Goal: Find specific page/section: Find specific page/section

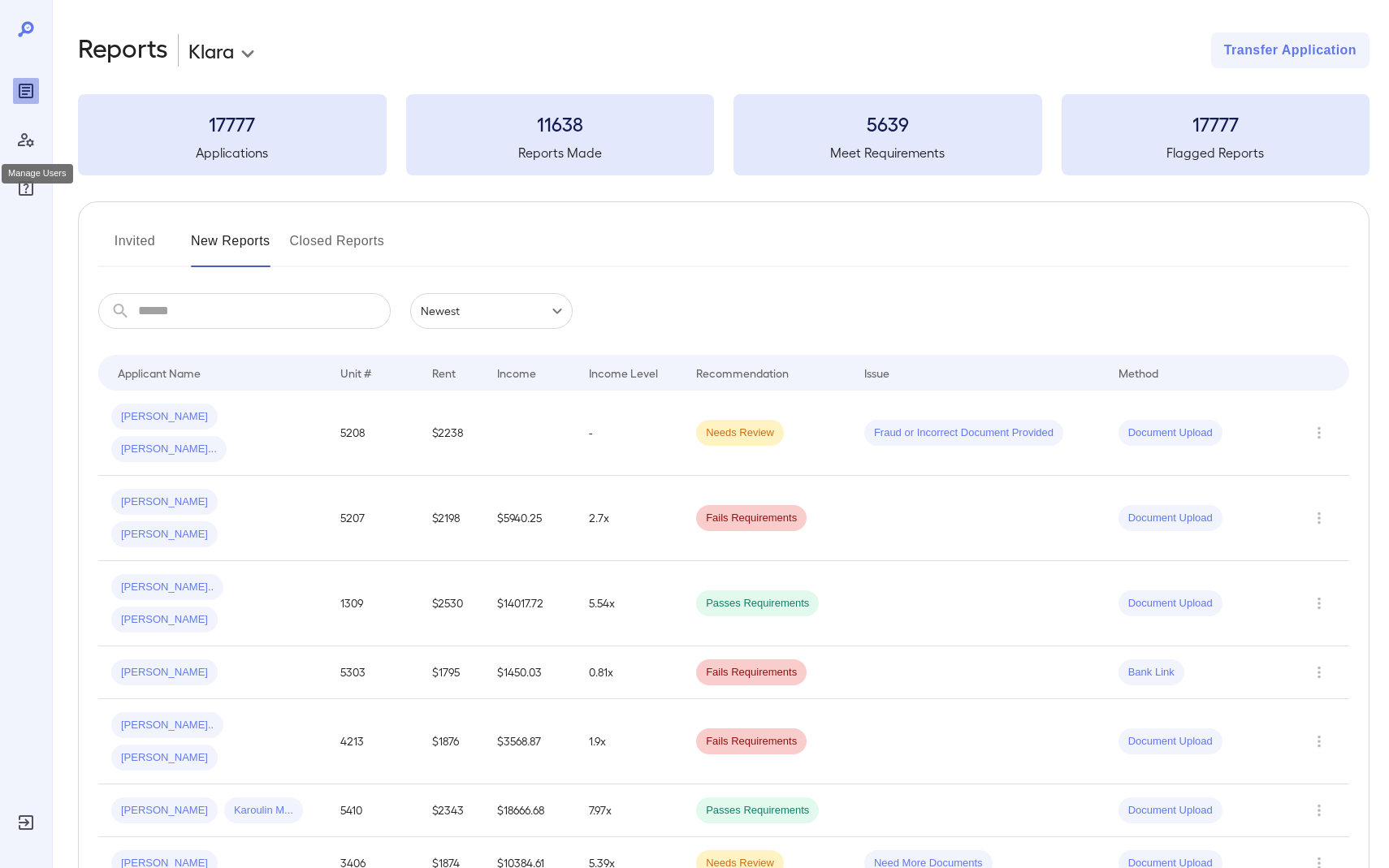
click at [24, 144] on icon "Manage Users" at bounding box center [25, 140] width 16 height 14
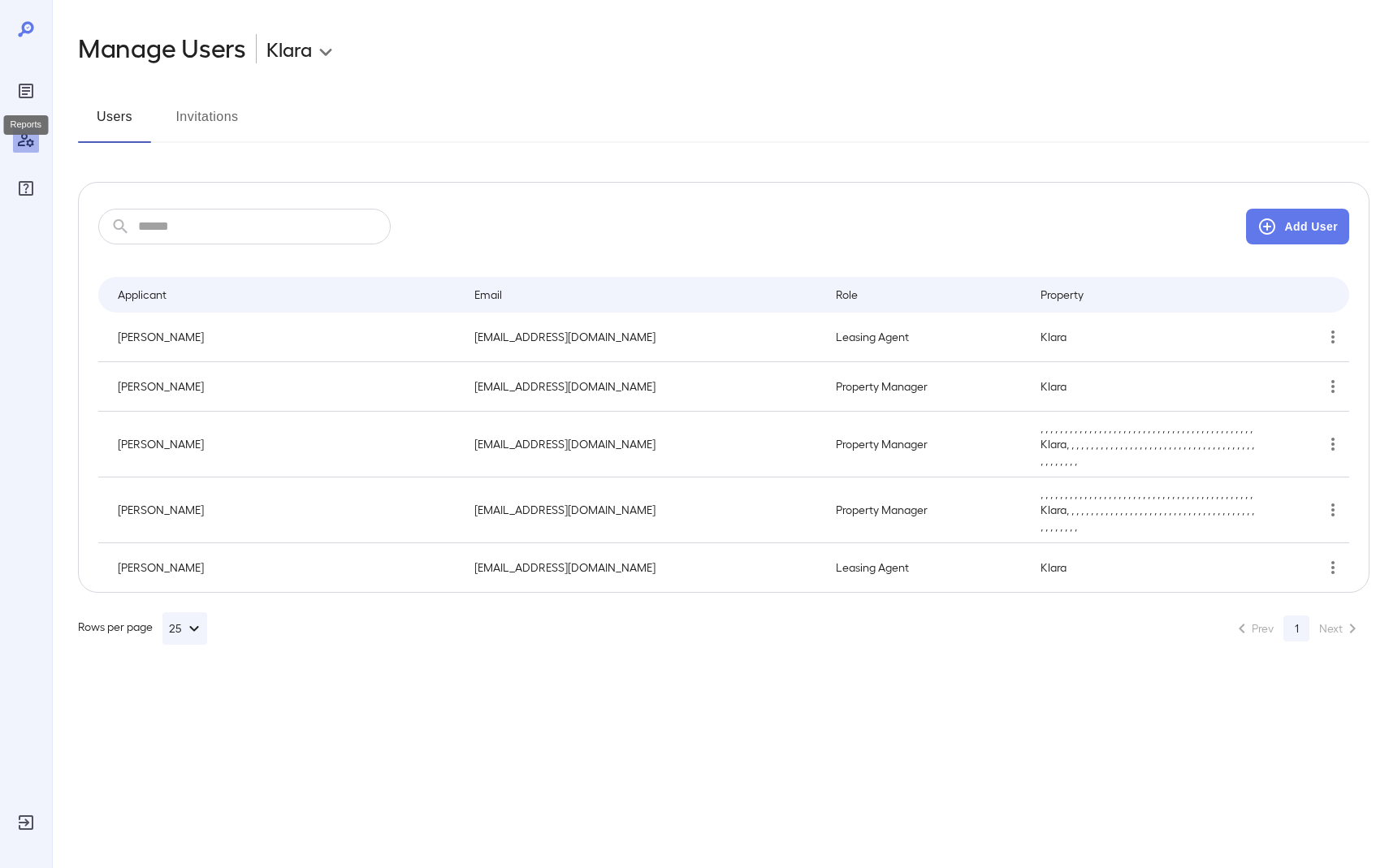
click at [18, 79] on div "Reports" at bounding box center [26, 90] width 26 height 26
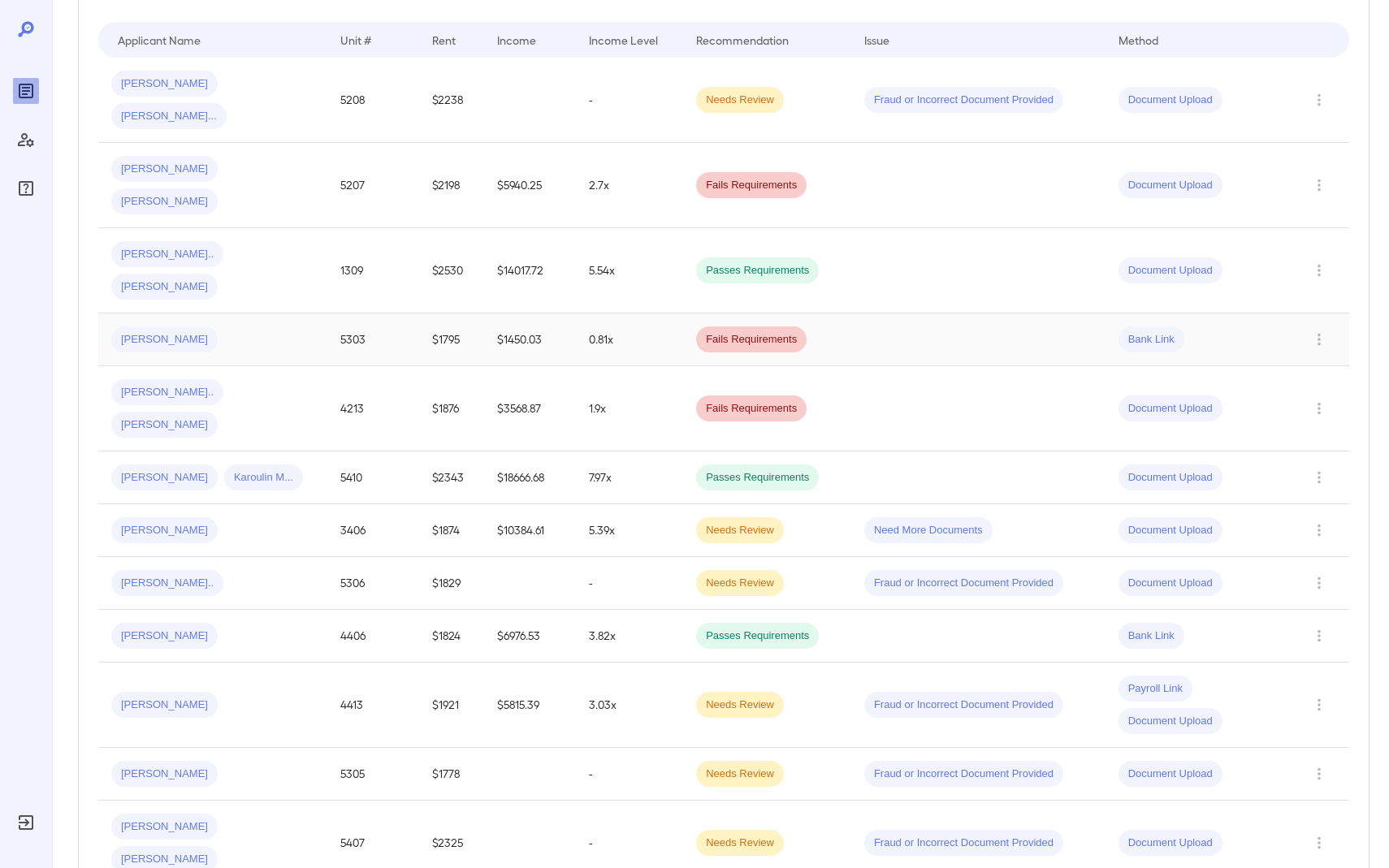
scroll to position [336, 0]
